Goal: Transaction & Acquisition: Purchase product/service

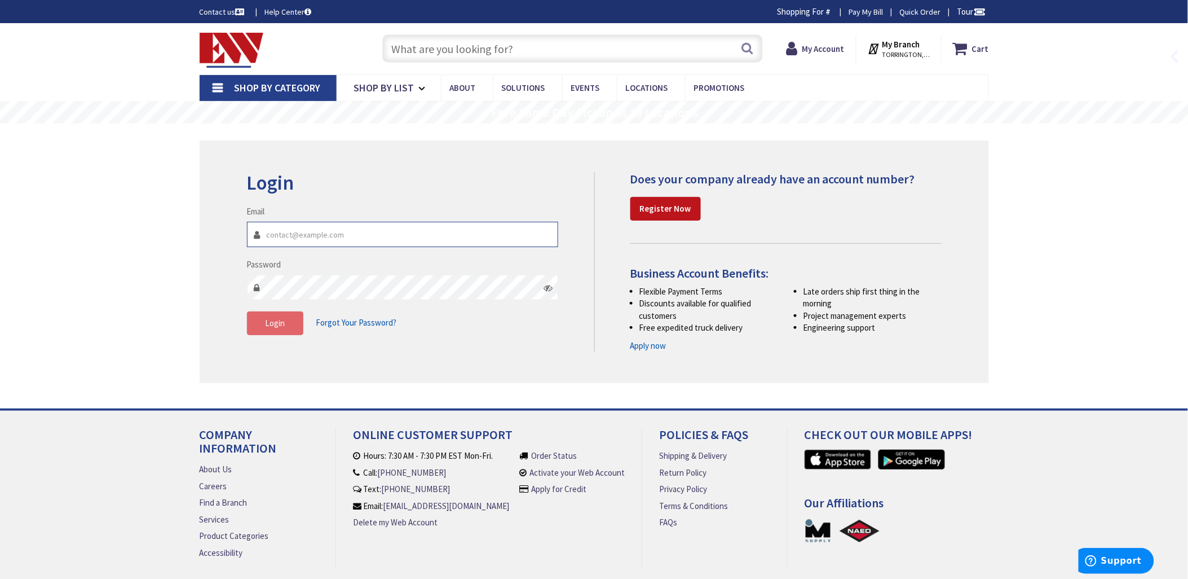
type input "[EMAIL_ADDRESS][DOMAIN_NAME]"
click at [270, 325] on span "Login" at bounding box center [275, 323] width 20 height 11
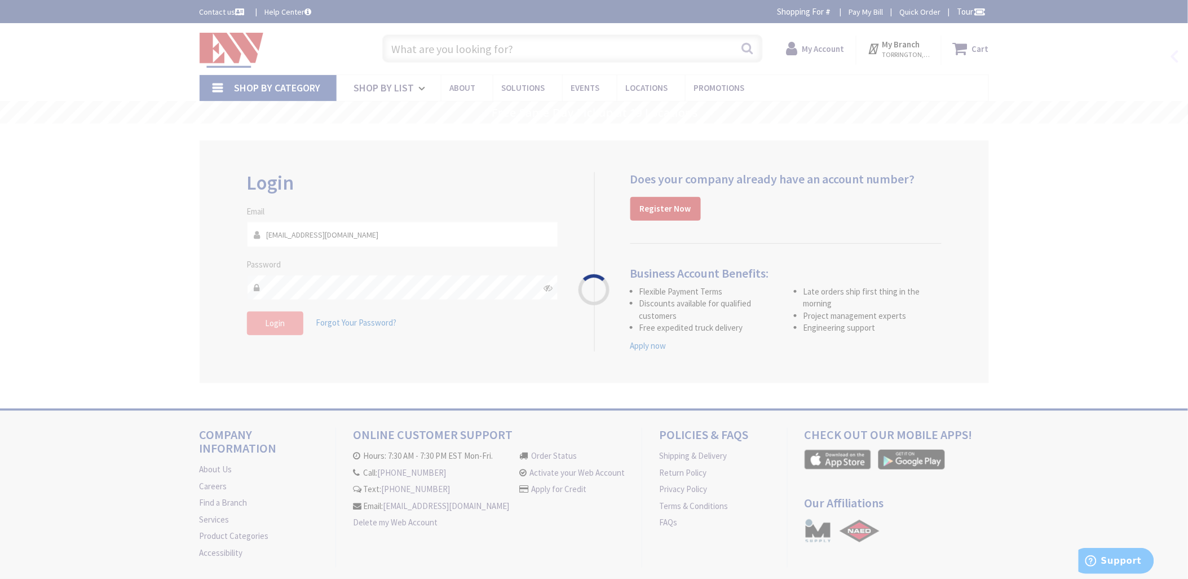
click at [270, 325] on div "Please wait..." at bounding box center [594, 289] width 1188 height 579
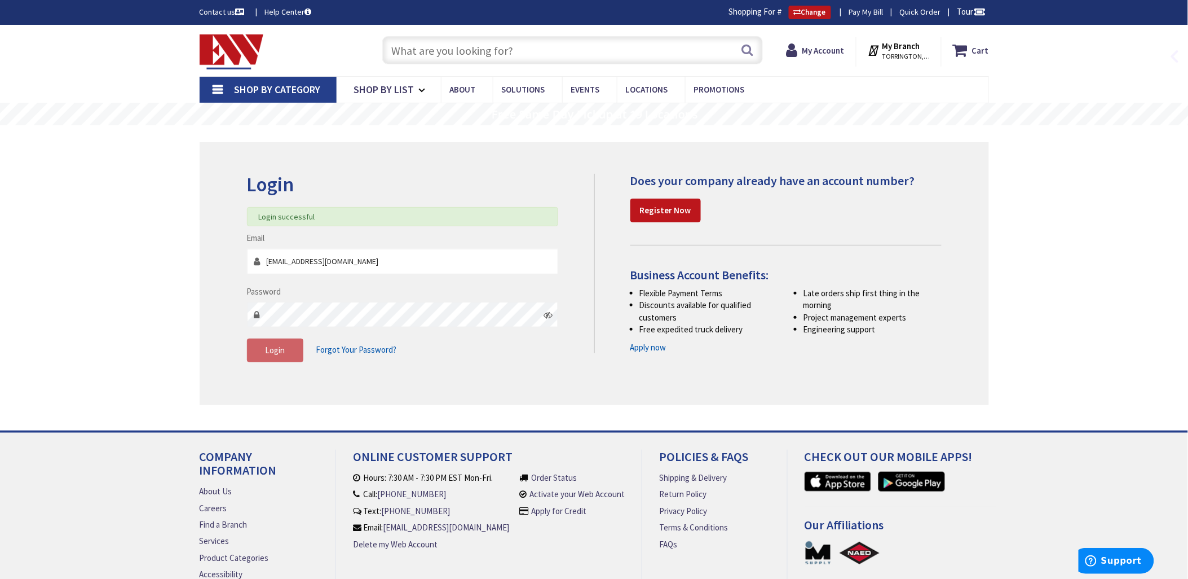
click at [429, 47] on input "text" at bounding box center [572, 50] width 381 height 28
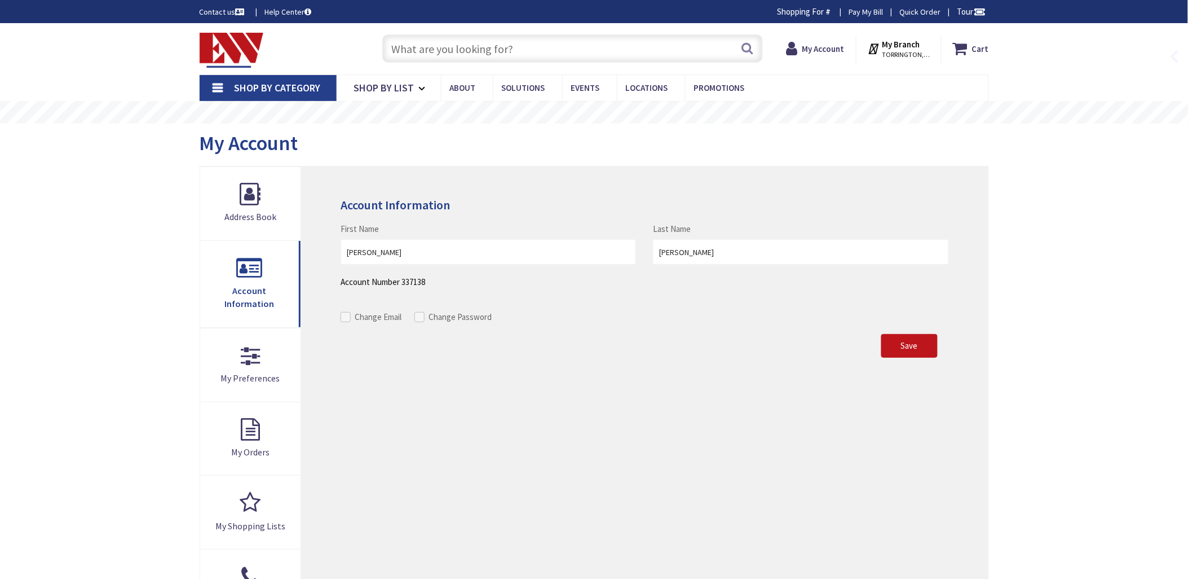
click at [419, 47] on input "text" at bounding box center [572, 48] width 381 height 28
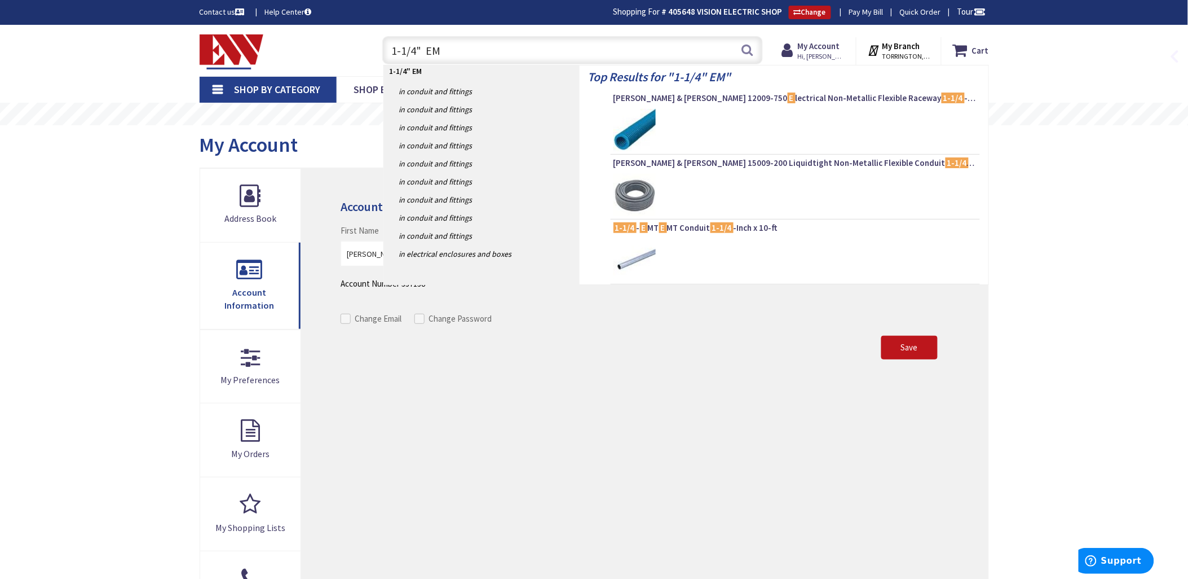
type input "1-1/4" EMT"
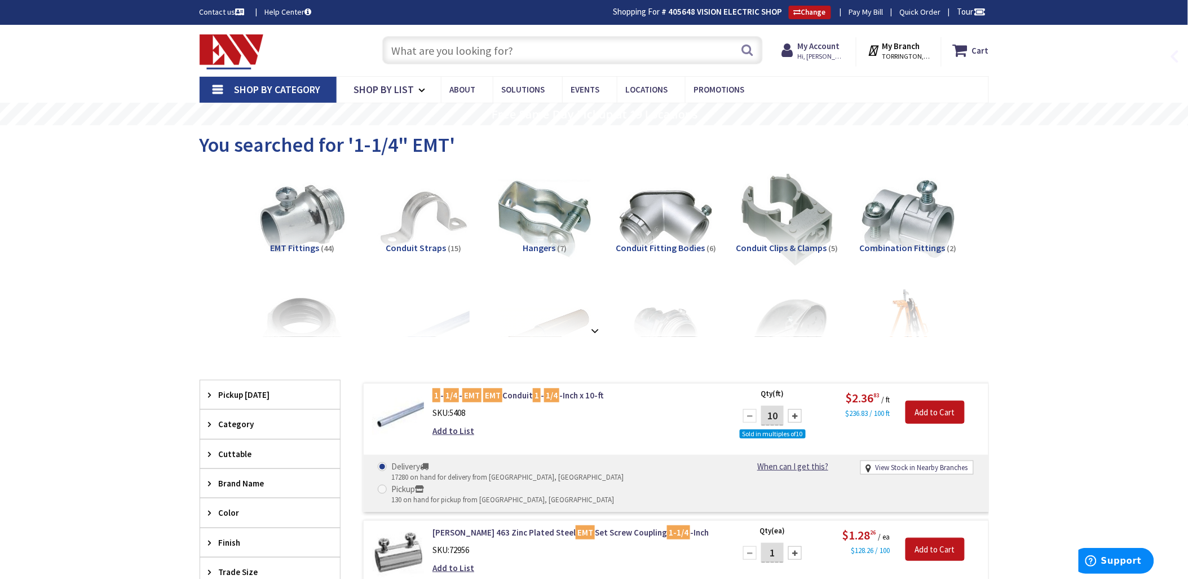
click at [409, 49] on input "text" at bounding box center [572, 50] width 381 height 28
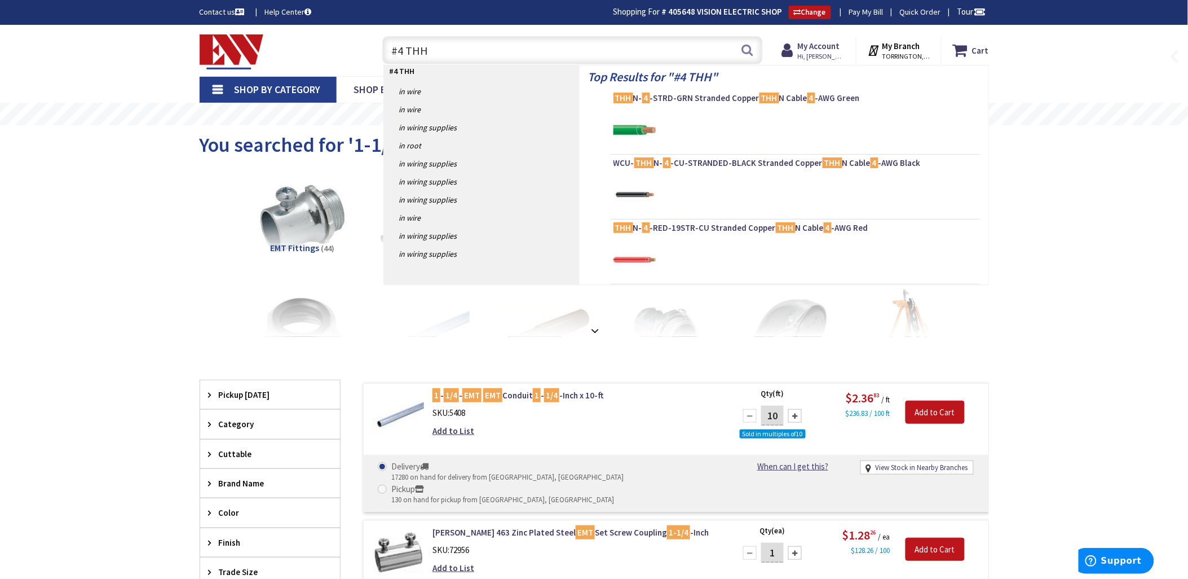
type input "#4 THHN"
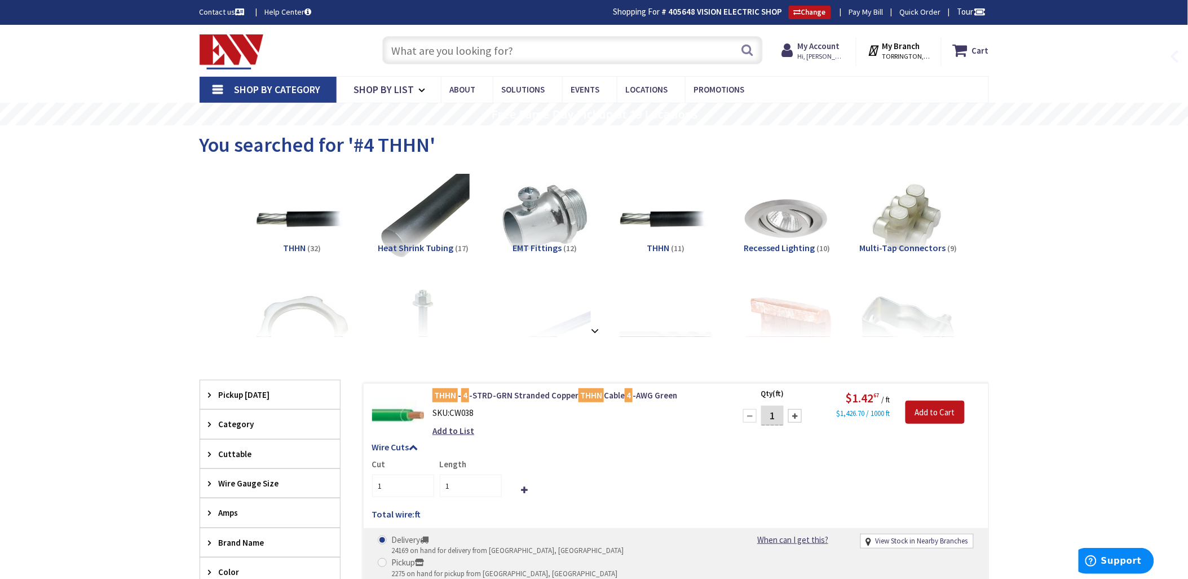
click at [417, 49] on input "text" at bounding box center [572, 50] width 381 height 28
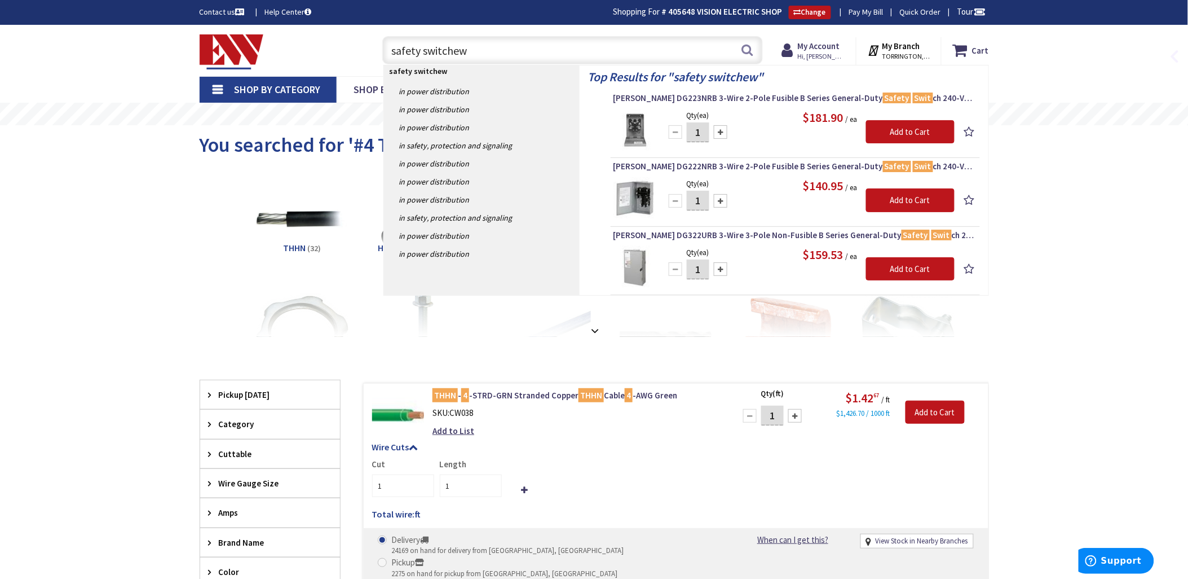
type input "safety switchews"
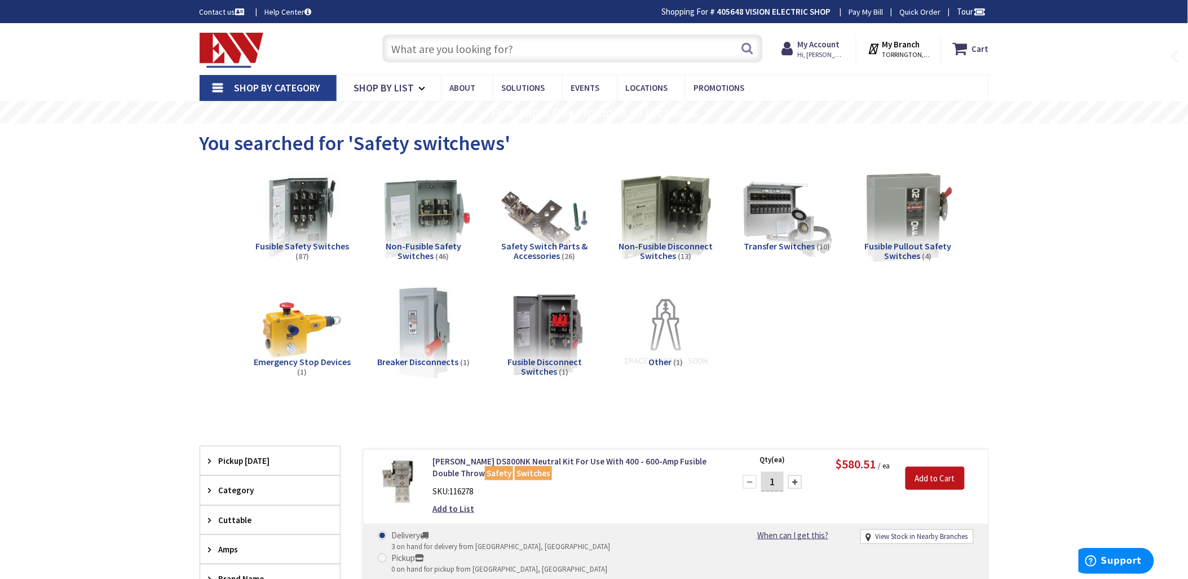
click at [431, 216] on img at bounding box center [423, 217] width 102 height 102
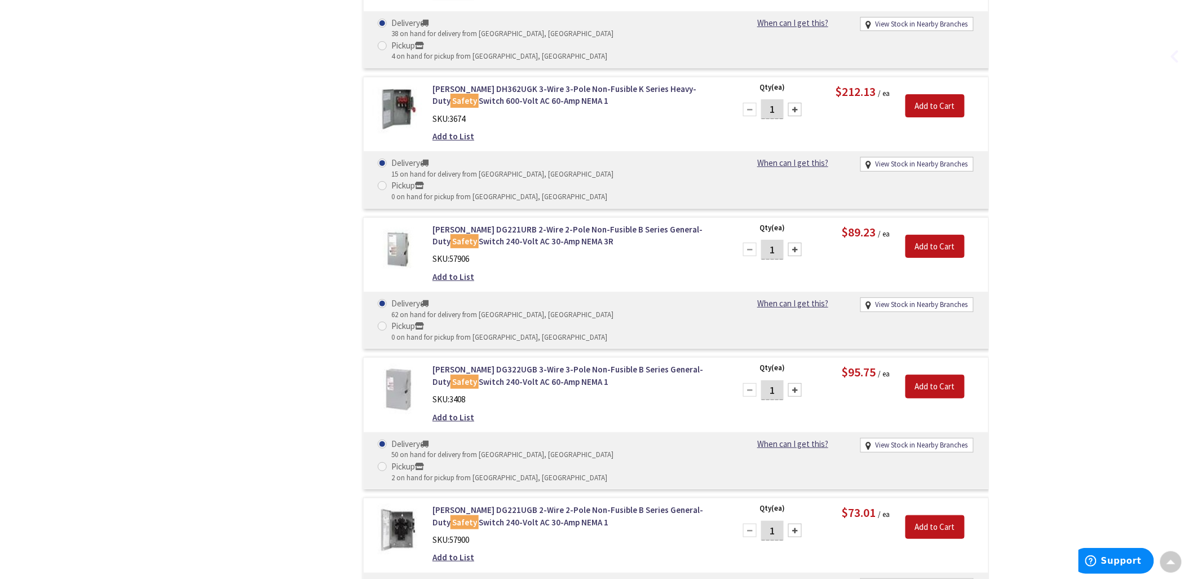
scroll to position [1504, 0]
